Goal: Task Accomplishment & Management: Use online tool/utility

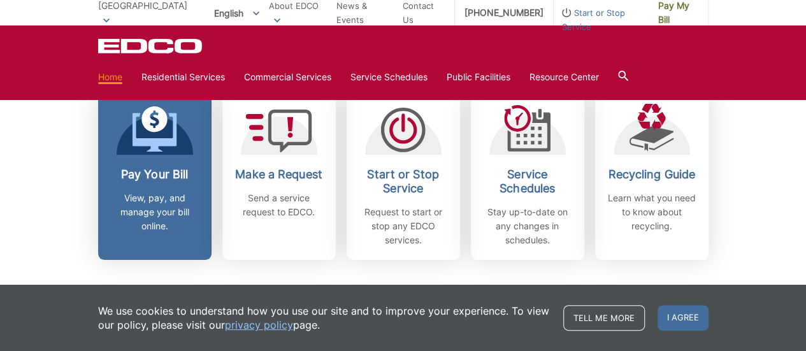
scroll to position [318, 0]
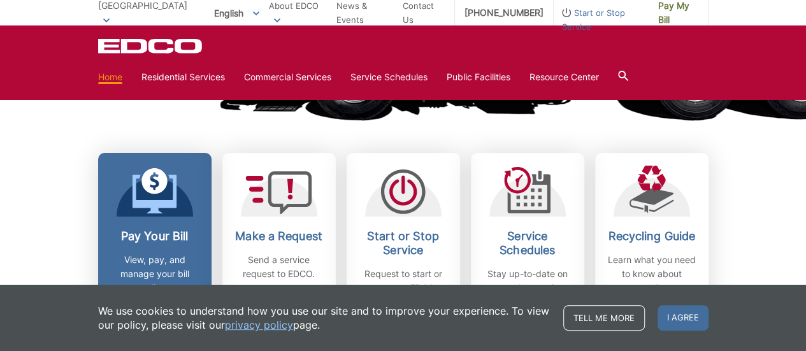
click at [147, 212] on icon at bounding box center [154, 191] width 45 height 46
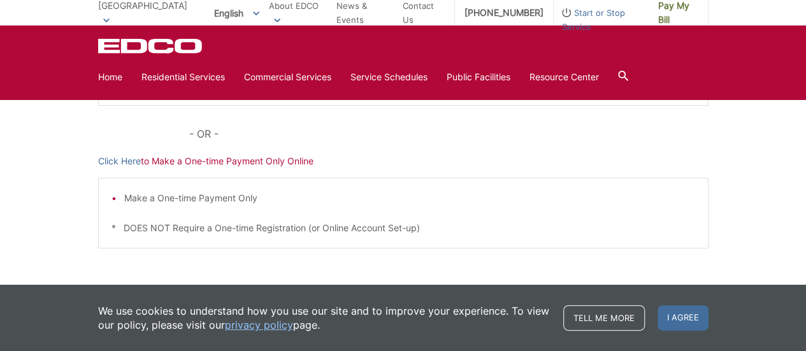
scroll to position [385, 0]
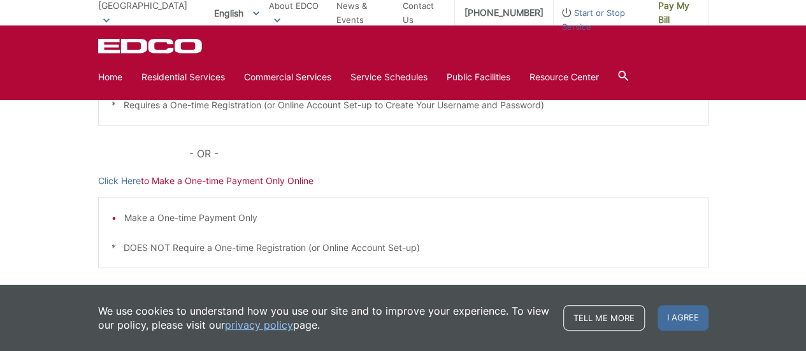
click at [266, 181] on p "Click Here to Make a One-time Payment Only Online" at bounding box center [403, 181] width 610 height 14
drag, startPoint x: 208, startPoint y: 211, endPoint x: 110, endPoint y: 194, distance: 99.5
click at [204, 211] on li "Make a One-time Payment Only" at bounding box center [409, 218] width 571 height 14
click at [103, 178] on link "Click Here" at bounding box center [119, 181] width 43 height 14
